Goal: Check status

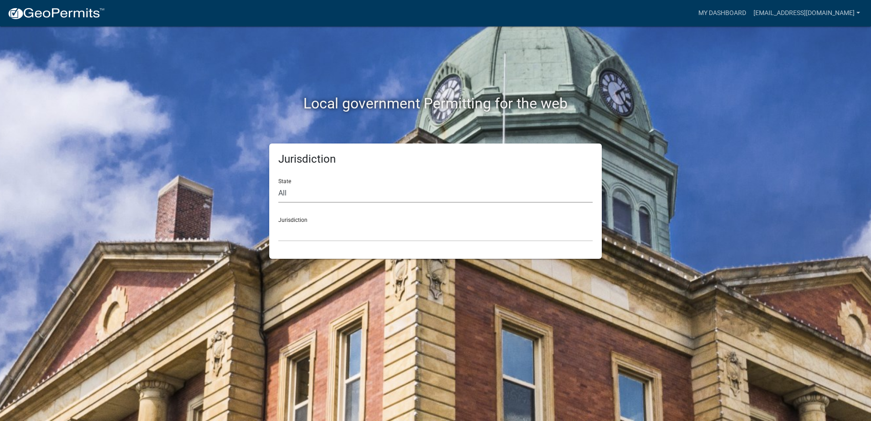
drag, startPoint x: 307, startPoint y: 190, endPoint x: 307, endPoint y: 183, distance: 7.3
click at [307, 190] on select "All Colorado Georgia Indiana Iowa Kansas Minnesota Ohio South Carolina Wisconsin" at bounding box center [435, 193] width 314 height 19
select select "[US_STATE]"
click at [278, 184] on select "All Colorado Georgia Indiana Iowa Kansas Minnesota Ohio South Carolina Wisconsin" at bounding box center [435, 193] width 314 height 19
click at [297, 235] on select "City of Charlestown, Indiana City of Jeffersonville, Indiana City of Logansport…" at bounding box center [435, 232] width 314 height 19
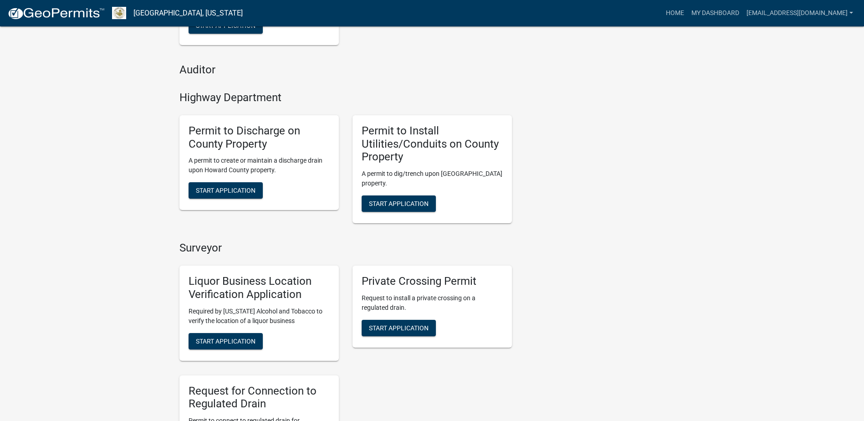
scroll to position [398, 0]
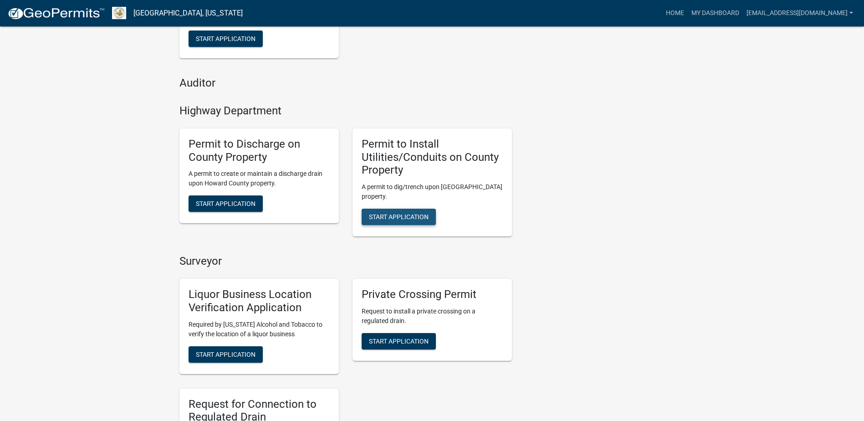
click at [410, 219] on span "Start Application" at bounding box center [399, 216] width 60 height 7
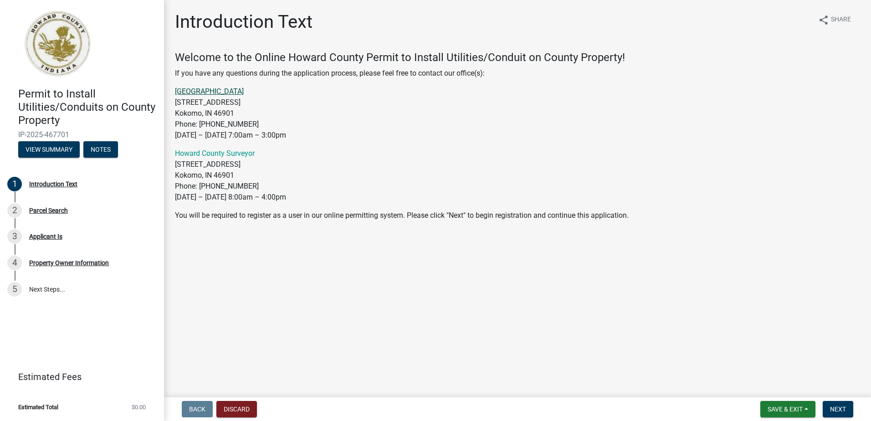
click at [219, 91] on link "[GEOGRAPHIC_DATA]" at bounding box center [209, 91] width 69 height 9
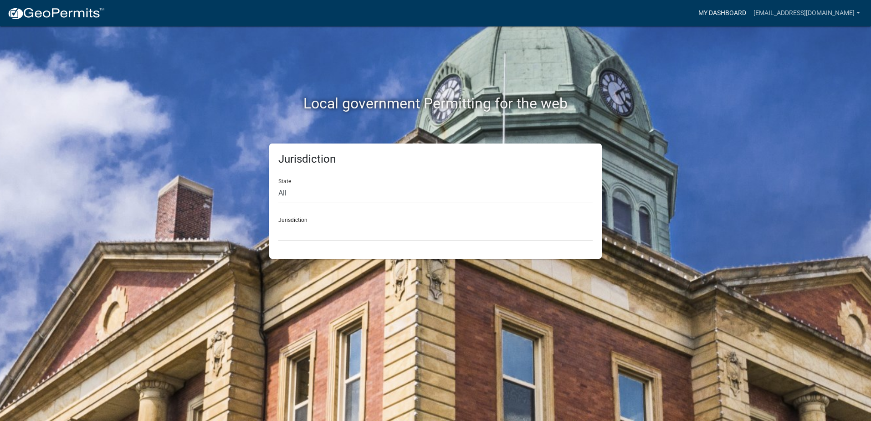
click at [749, 9] on link "My Dashboard" at bounding box center [721, 13] width 55 height 17
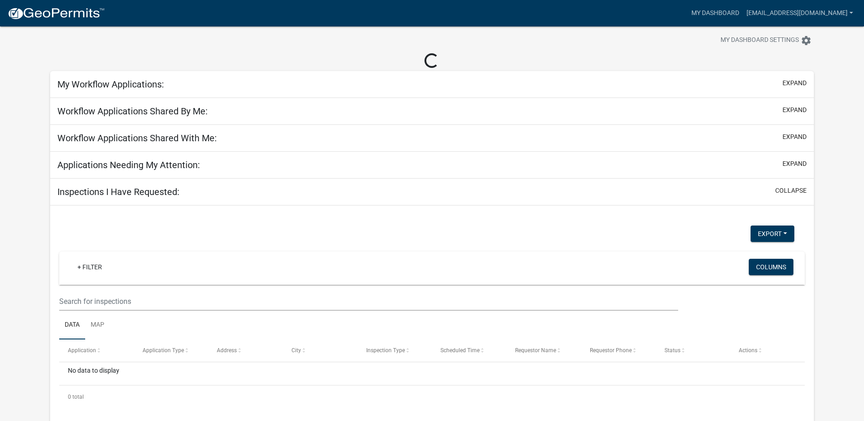
scroll to position [26, 0]
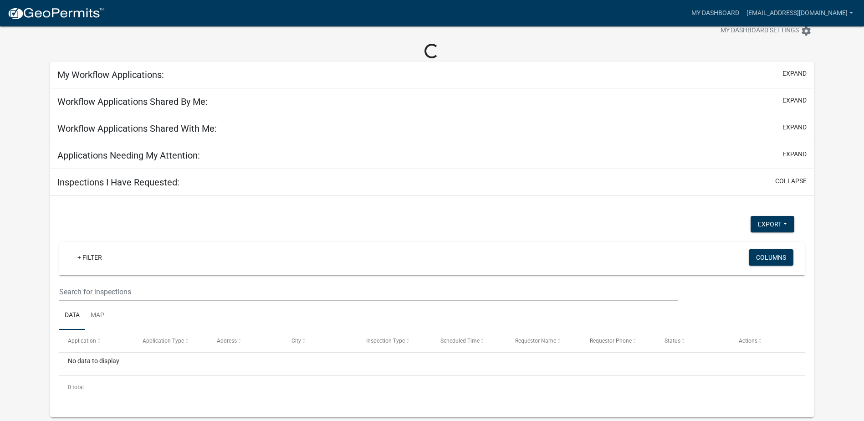
select select "2: 50"
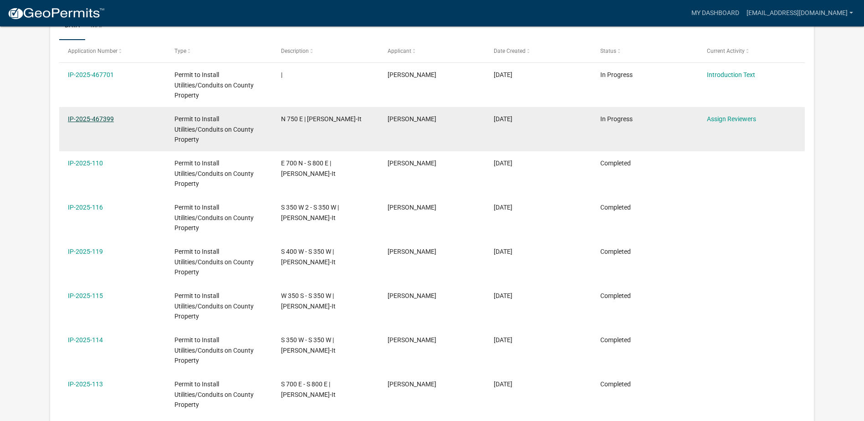
scroll to position [147, 0]
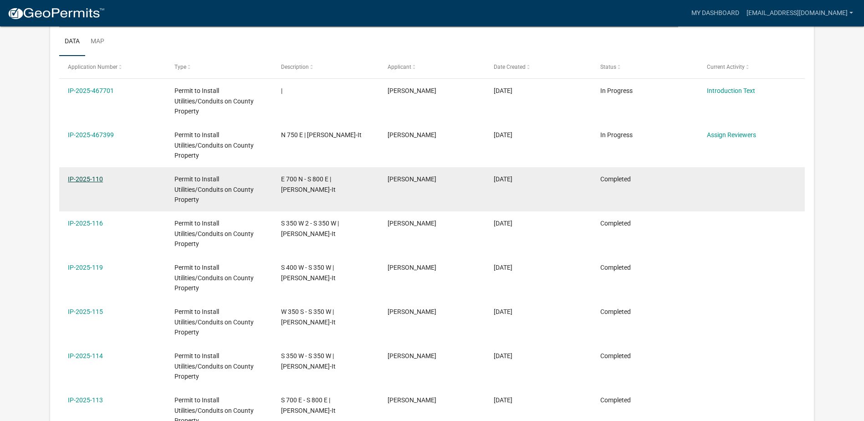
click at [91, 178] on link "IP-2025-110" at bounding box center [85, 178] width 35 height 7
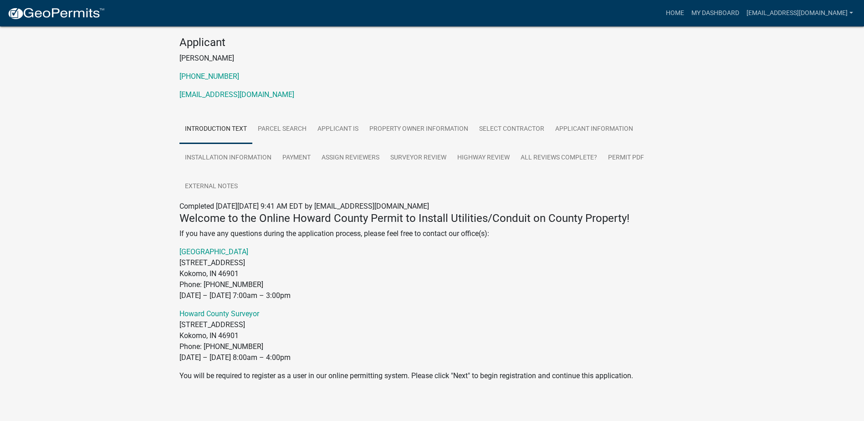
scroll to position [94, 0]
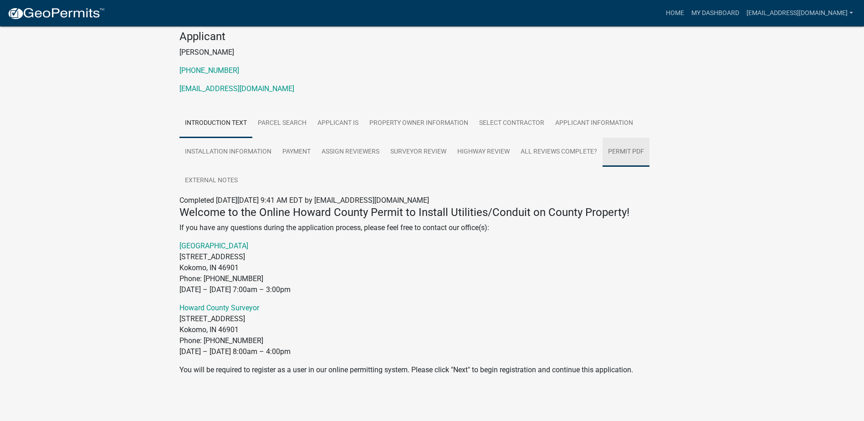
click at [615, 153] on link "Permit PDF" at bounding box center [625, 152] width 47 height 29
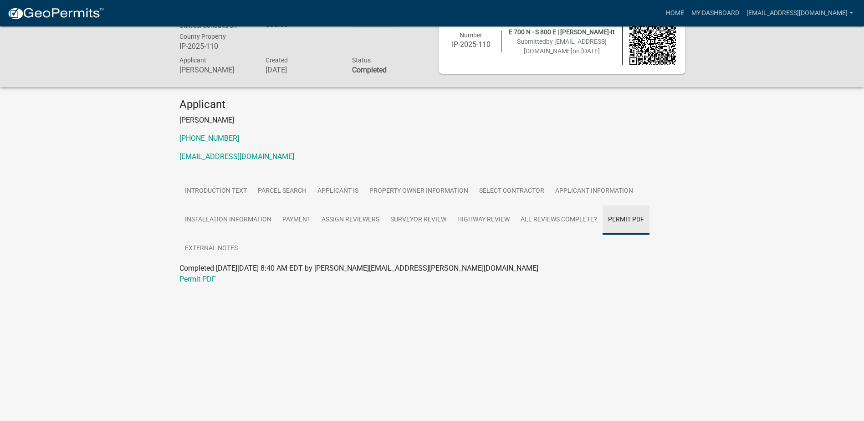
scroll to position [26, 0]
click at [198, 281] on link "Permit PDF" at bounding box center [197, 279] width 36 height 9
click at [414, 220] on link "Surveyor Review" at bounding box center [418, 219] width 67 height 29
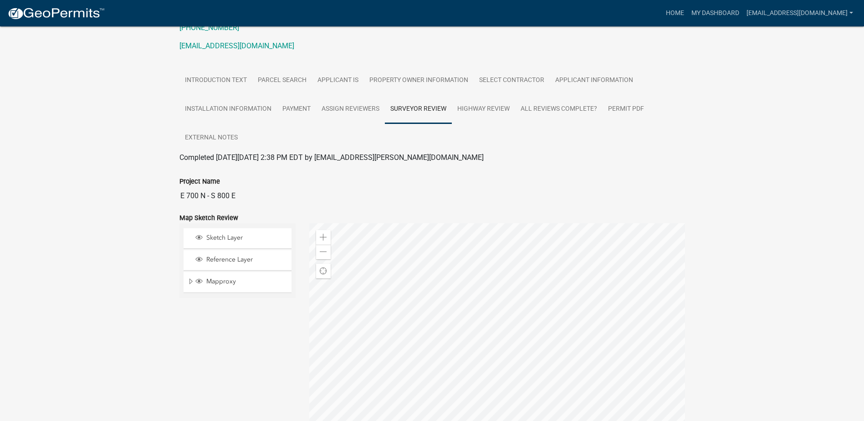
scroll to position [0, 0]
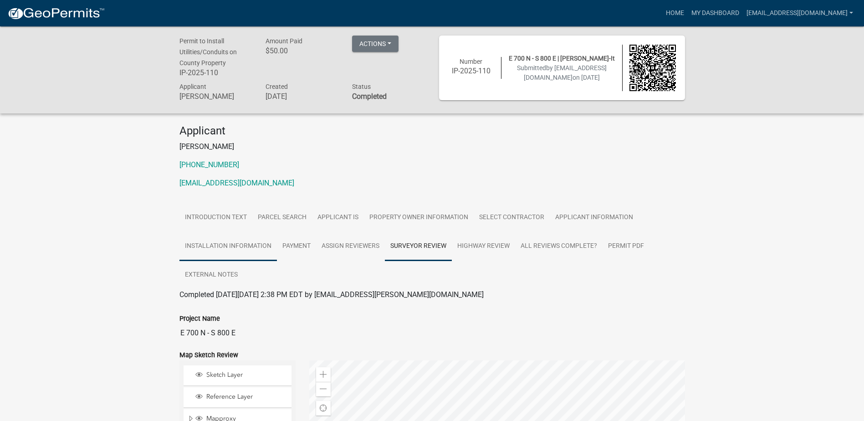
click at [250, 245] on link "Installation Information" at bounding box center [227, 246] width 97 height 29
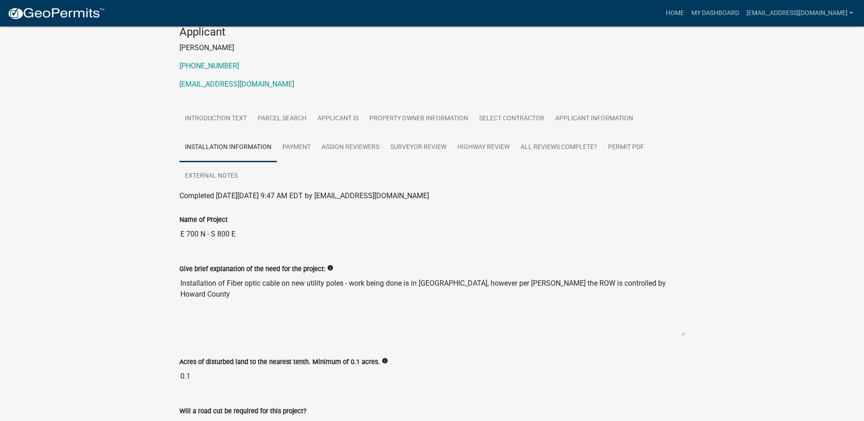
scroll to position [83, 0]
